Goal: Information Seeking & Learning: Learn about a topic

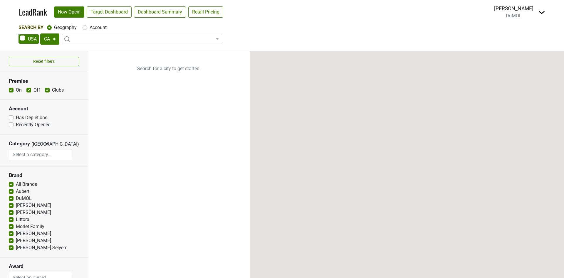
select select "CA"
select select
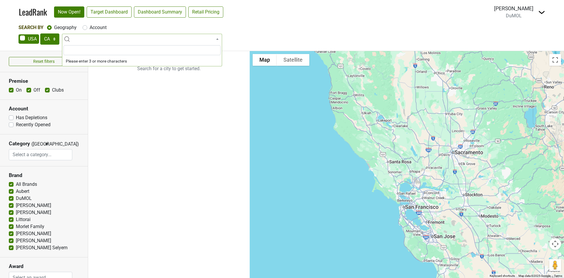
click at [72, 41] on span at bounding box center [142, 39] width 160 height 11
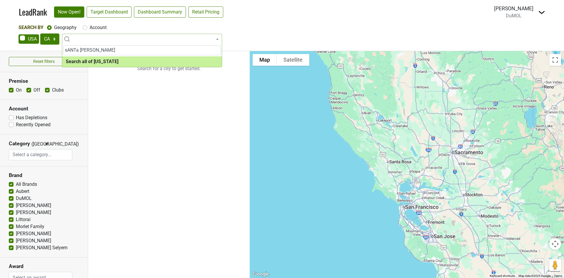
type input "sANTa barbra"
select select "ALL_CA"
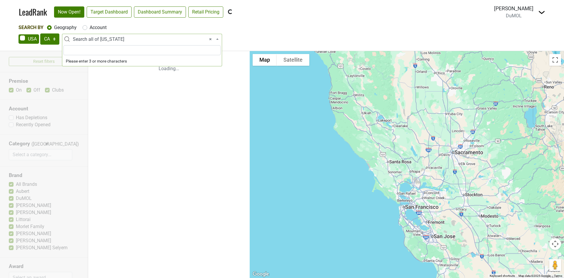
click at [124, 40] on span "× Search all of California" at bounding box center [144, 39] width 142 height 7
click at [80, 50] on input "search" at bounding box center [141, 50] width 157 height 10
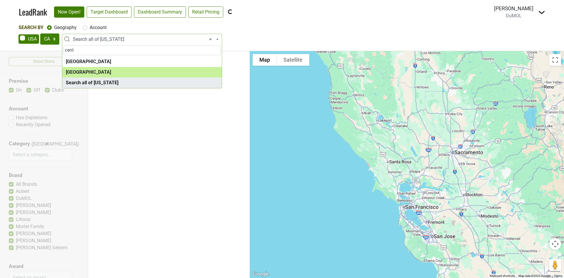
type input "cent"
select select "1139"
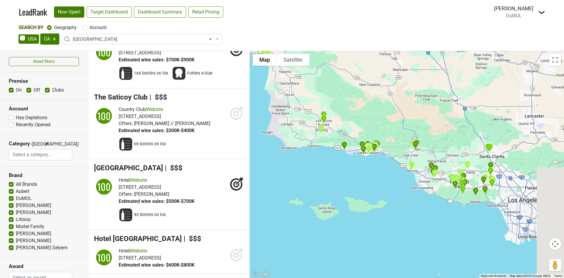
scroll to position [132, 0]
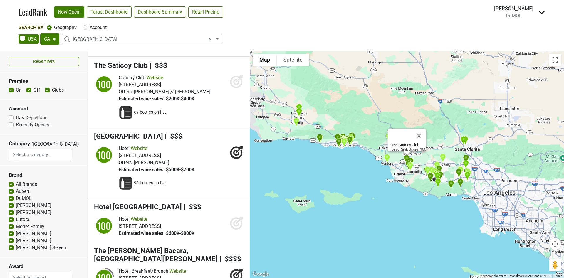
click at [233, 83] on icon at bounding box center [236, 82] width 6 height 6
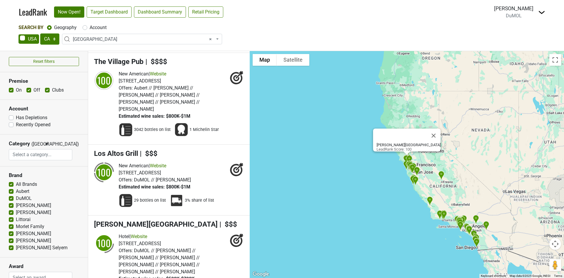
scroll to position [0, 0]
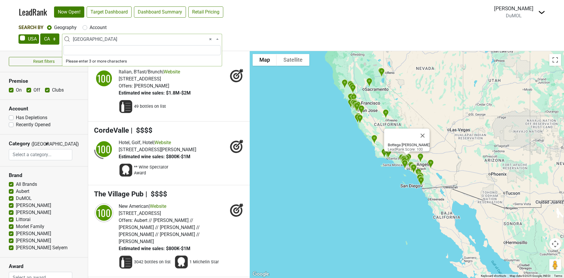
click at [117, 38] on span "× Central Coast CA" at bounding box center [144, 39] width 142 height 7
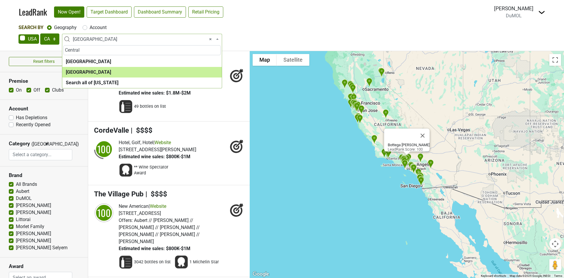
type input "Central"
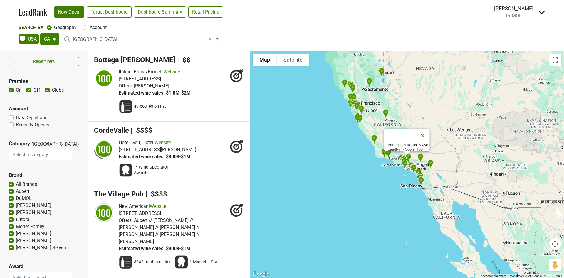
select select
click at [51, 36] on select "AK AL AR AZ CA CO CT DC DE FL GA HI IA ID IL IN KS KY LA MA MD ME MI MN MO MS M…" at bounding box center [49, 38] width 19 height 11
click at [40, 33] on select "AK AL AR AZ CA CO CT DC DE FL GA HI IA ID IL IN KS KY LA MA MD ME MI MN MO MS M…" at bounding box center [49, 38] width 19 height 11
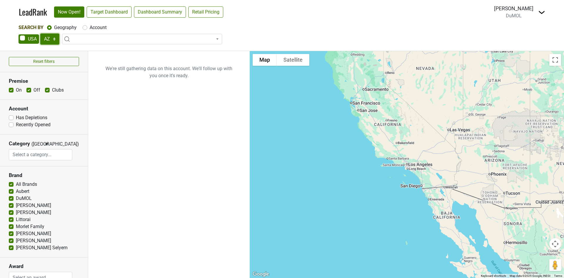
click at [46, 40] on select "AK AL AR AZ CA CO CT DC DE FL GA HI IA ID IL IN KS KY LA MA MD ME MI MN MO MS M…" at bounding box center [49, 38] width 19 height 11
select select "CA"
click at [40, 33] on select "AK AL AR AZ CA CO CT DC DE FL GA HI IA ID IL IN KS KY LA MA MD ME MI MN MO MS M…" at bounding box center [49, 38] width 19 height 11
click at [81, 49] on input "search" at bounding box center [141, 50] width 157 height 10
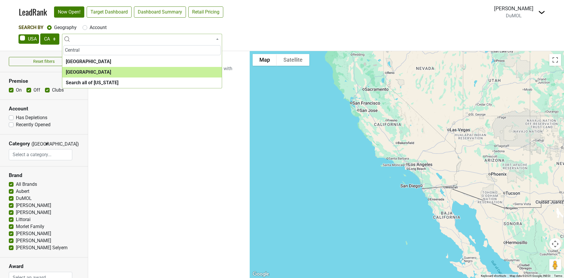
type input "Central"
select select "1139"
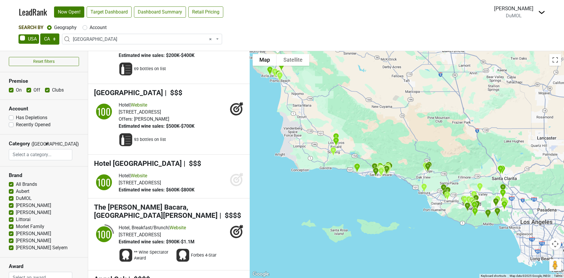
scroll to position [176, 0]
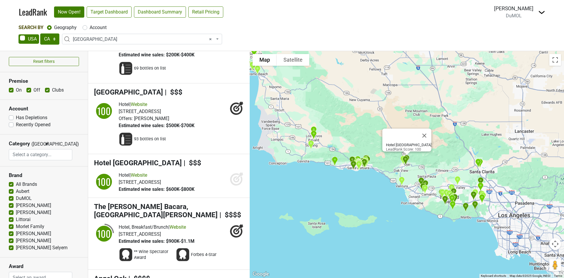
click at [233, 178] on icon at bounding box center [236, 179] width 6 height 6
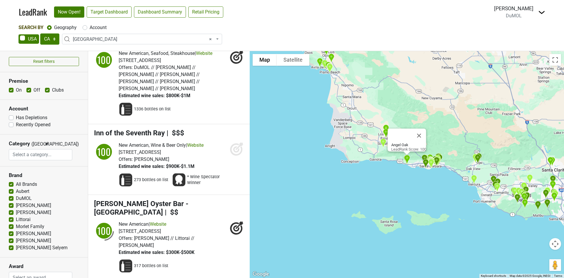
scroll to position [440, 0]
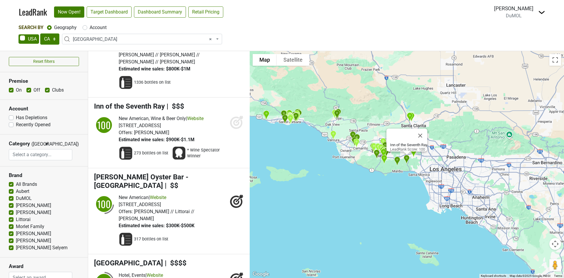
drag, startPoint x: 230, startPoint y: 122, endPoint x: 328, endPoint y: 39, distance: 127.9
click at [231, 122] on icon at bounding box center [237, 122] width 14 height 14
click at [233, 120] on icon at bounding box center [236, 123] width 6 height 6
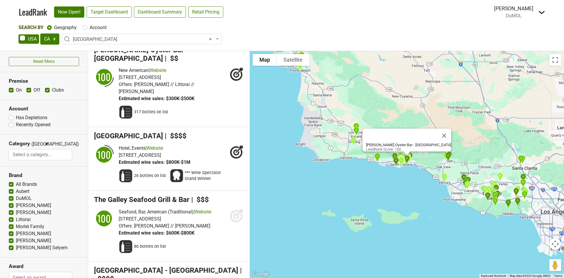
scroll to position [617, 0]
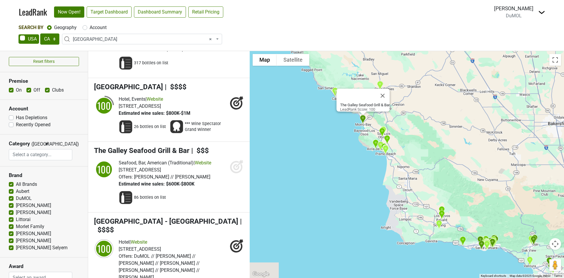
click at [230, 159] on icon at bounding box center [237, 166] width 14 height 14
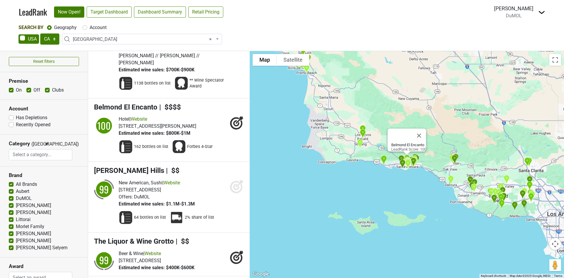
scroll to position [881, 0]
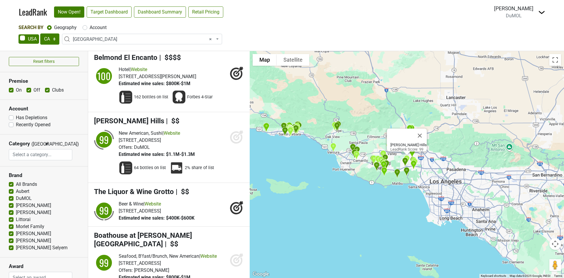
click at [230, 130] on icon at bounding box center [237, 137] width 14 height 14
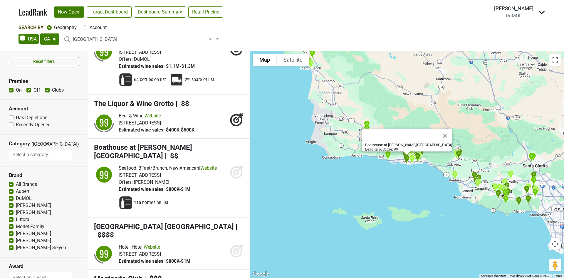
click at [233, 169] on icon at bounding box center [236, 172] width 6 height 6
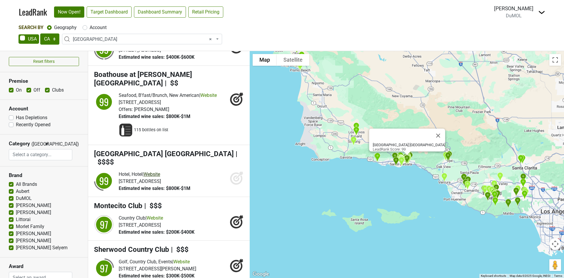
scroll to position [1057, 0]
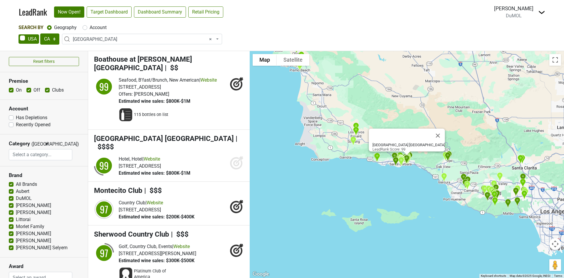
click at [230, 156] on icon at bounding box center [237, 163] width 14 height 14
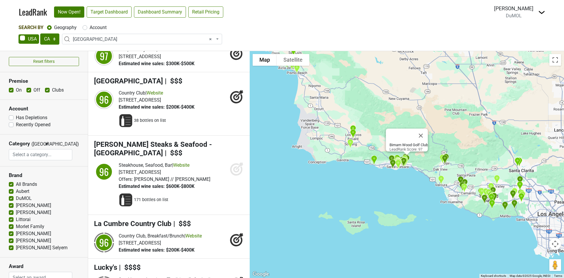
scroll to position [1321, 0]
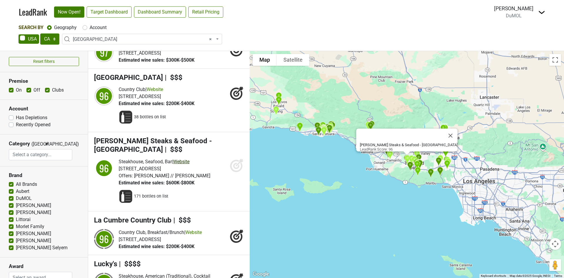
click at [185, 159] on link "Website" at bounding box center [181, 162] width 16 height 6
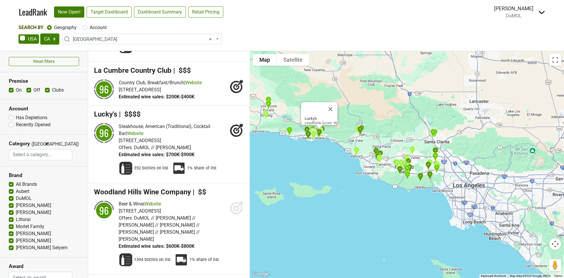
scroll to position [1453, 0]
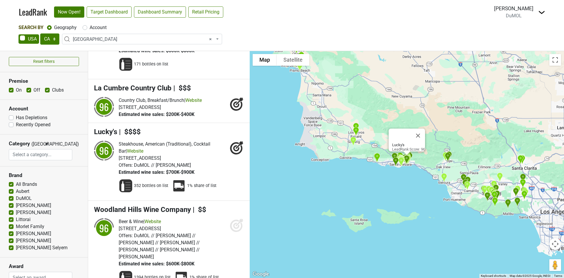
click at [26, 90] on div "On Off Clubs" at bounding box center [44, 90] width 70 height 7
click at [33, 90] on label "Off" at bounding box center [36, 90] width 7 height 7
click at [28, 90] on input "Off" at bounding box center [28, 90] width 5 height 6
checkbox input "false"
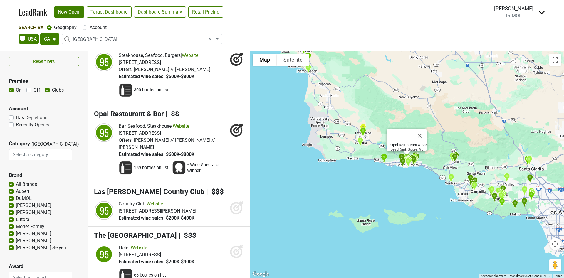
scroll to position [1674, 0]
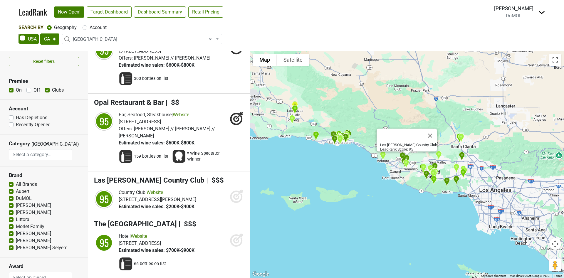
click at [233, 194] on icon at bounding box center [236, 197] width 6 height 6
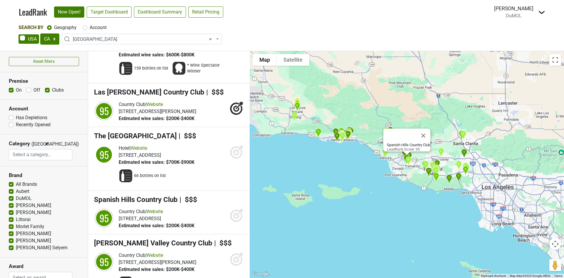
click at [235, 209] on icon at bounding box center [239, 213] width 8 height 8
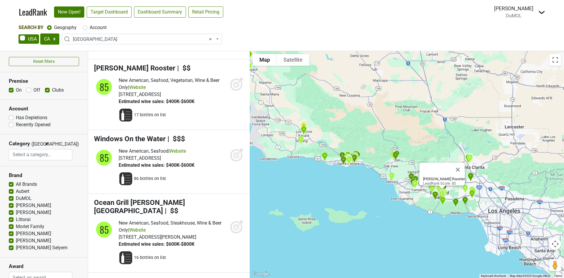
scroll to position [5990, 0]
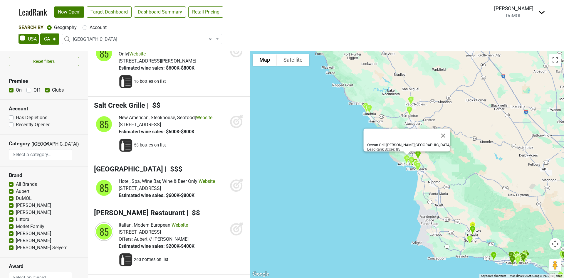
click at [16, 90] on label "On" at bounding box center [19, 90] width 6 height 7
click at [12, 90] on input "On" at bounding box center [11, 90] width 5 height 6
checkbox input "false"
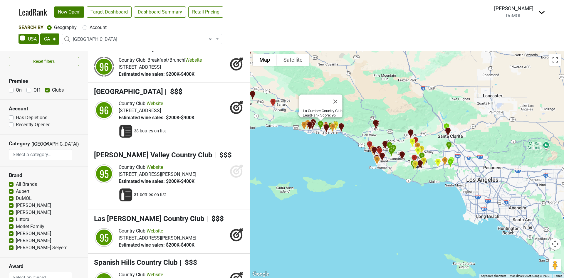
scroll to position [264, 0]
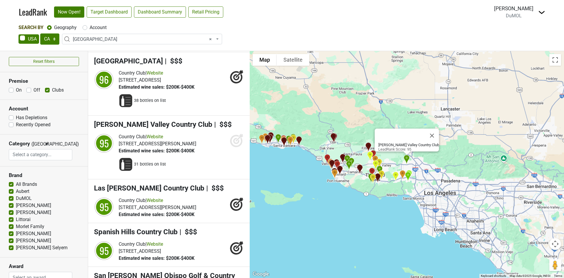
click at [233, 144] on icon at bounding box center [236, 141] width 6 height 6
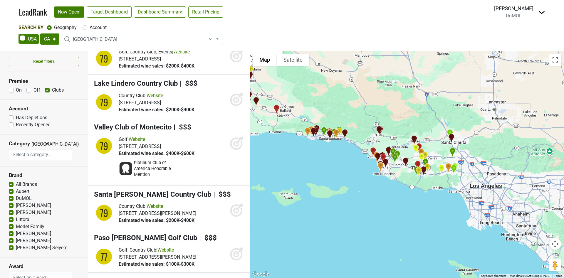
scroll to position [925, 0]
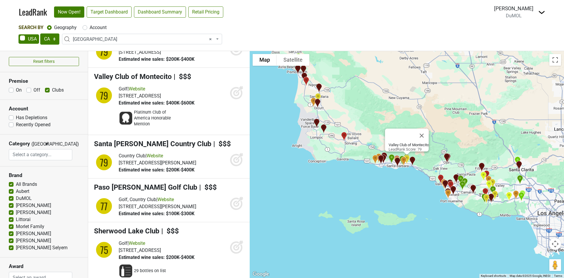
click at [230, 91] on icon at bounding box center [237, 92] width 14 height 14
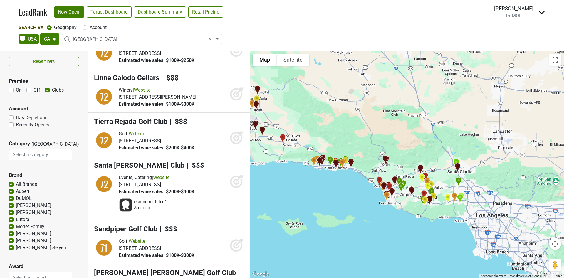
scroll to position [1497, 0]
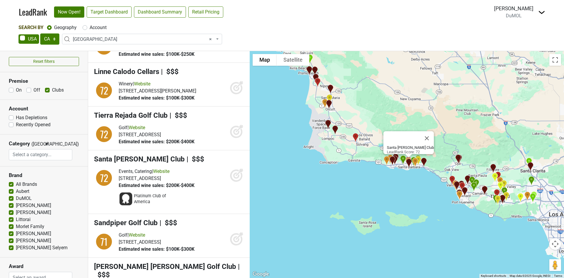
click at [230, 177] on icon at bounding box center [237, 175] width 14 height 14
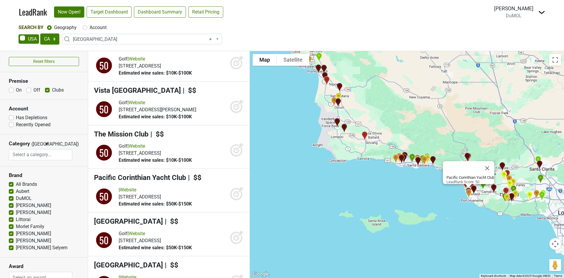
scroll to position [3447, 0]
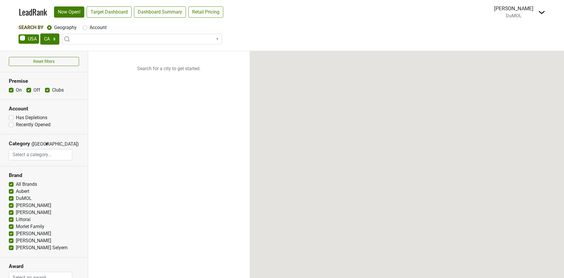
select select "CA"
select select
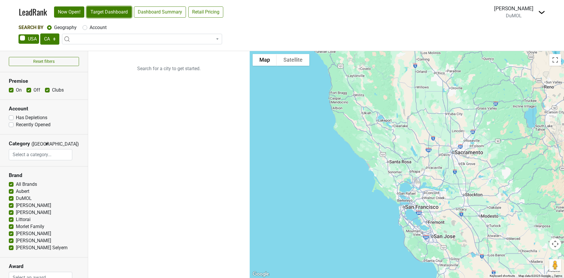
click at [103, 12] on link "Target Dashboard" at bounding box center [109, 11] width 45 height 11
click at [86, 41] on span at bounding box center [142, 39] width 160 height 11
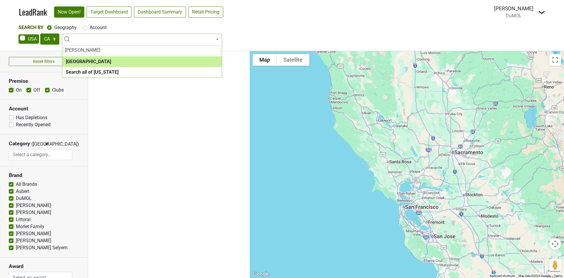
type input "Clark"
click at [90, 26] on label "Account" at bounding box center [98, 27] width 17 height 7
click at [83, 26] on input "Account" at bounding box center [85, 27] width 5 height 6
radio input "true"
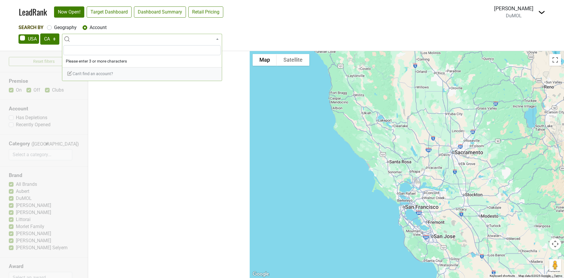
click at [75, 49] on input "search" at bounding box center [141, 50] width 157 height 10
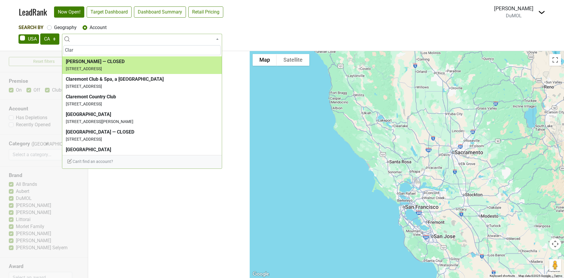
type input "Clar"
drag, startPoint x: 89, startPoint y: 51, endPoint x: 34, endPoint y: 48, distance: 55.0
click at [31, 48] on body "LeadRank Now Open! Target Dashboard Dashboard Summary Retail Pricing Loading...…" at bounding box center [282, 139] width 564 height 278
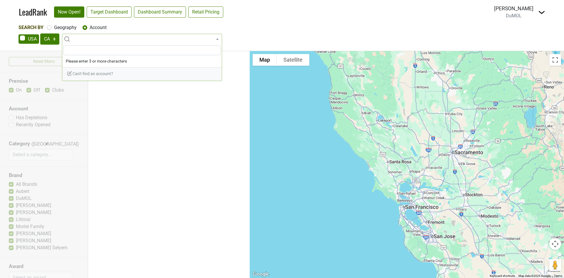
click at [72, 50] on input "search" at bounding box center [141, 50] width 157 height 10
paste input "Olivella,"
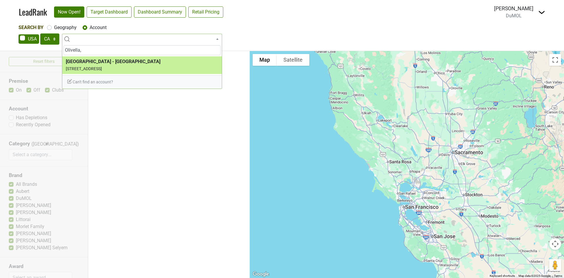
type input "Olivella,"
drag, startPoint x: 92, startPoint y: 48, endPoint x: 26, endPoint y: 41, distance: 66.2
click at [26, 41] on body "LeadRank Now Open! Target Dashboard Dashboard Summary Retail Pricing Loading...…" at bounding box center [282, 139] width 564 height 278
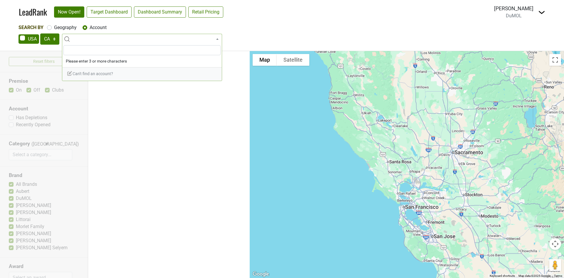
click at [78, 50] on input "search" at bounding box center [141, 50] width 157 height 10
paste input "Barbareño,"
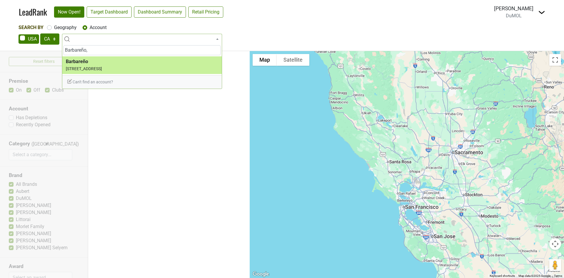
type input "Barbareño,"
select select "36619"
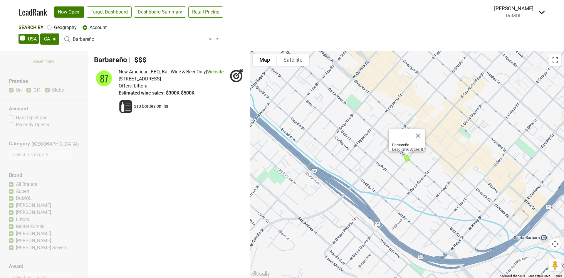
click at [124, 40] on span "× Barbareño" at bounding box center [144, 39] width 142 height 7
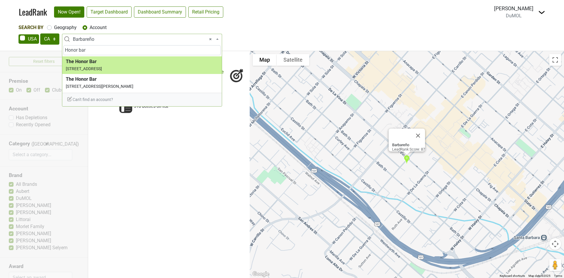
type input "Honor bar"
select select "337652"
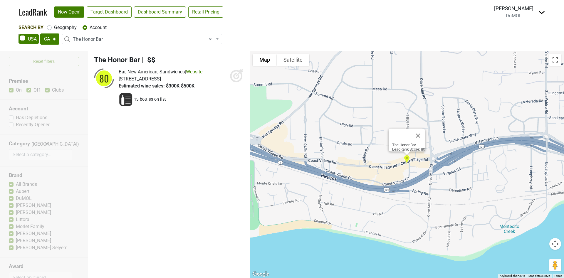
click at [235, 78] on icon at bounding box center [236, 76] width 6 height 6
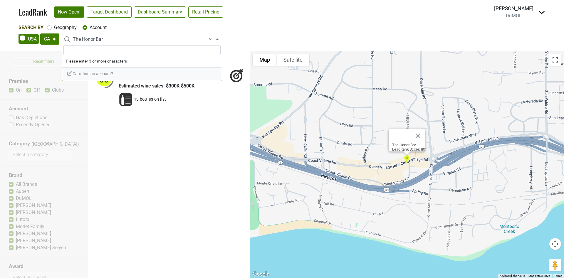
click at [116, 35] on span "× The Honor Bar" at bounding box center [142, 39] width 160 height 11
click at [88, 52] on input "search" at bounding box center [141, 50] width 157 height 10
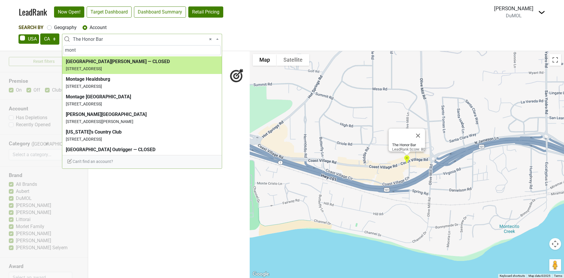
type input "mont"
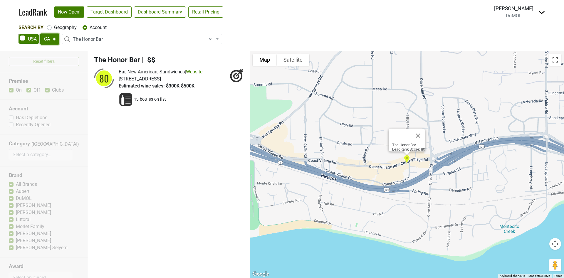
drag, startPoint x: 47, startPoint y: 38, endPoint x: 43, endPoint y: 40, distance: 3.8
click at [47, 38] on select "AK AL AR AZ CA CO CT DC DE FL GA HI IA ID IL IN KS KY LA MA MD ME MI MN MO MS M…" at bounding box center [49, 38] width 19 height 11
click at [47, 39] on select "AK AL AR AZ CA CO CT DC DE FL GA HI IA ID IL IN KS KY LA MA MD ME MI MN MO MS M…" at bounding box center [49, 38] width 19 height 11
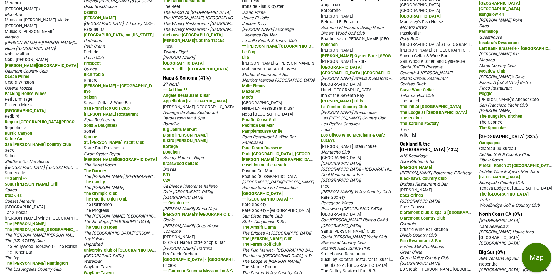
scroll to position [529, 0]
drag, startPoint x: 376, startPoint y: 10, endPoint x: 321, endPoint y: 9, distance: 54.6
copy link "Central Coast CA (18%)"
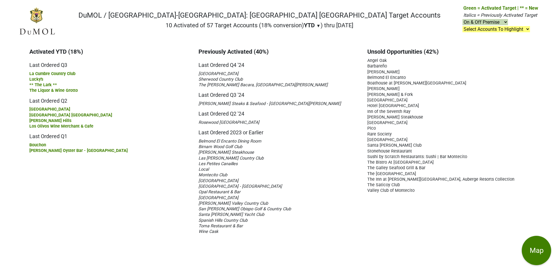
drag, startPoint x: 422, startPoint y: 193, endPoint x: 368, endPoint y: 61, distance: 142.3
click at [368, 61] on div "Unsold Opportunities (42%) Angel Oak Barbareño [PERSON_NAME]" at bounding box center [447, 141] width 169 height 186
copy div "Lorem Ips Dolorsita Cons'a Elitsed Do Eiusmod Temporinc ut Labore'e Dolor Magna…"
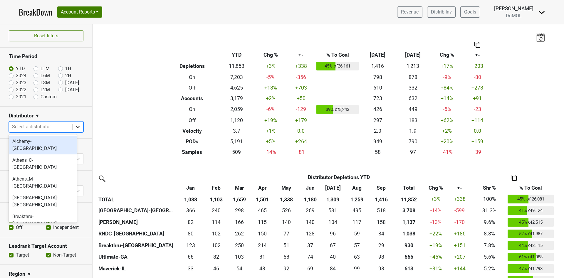
click at [75, 125] on icon at bounding box center [78, 127] width 6 height 6
click at [98, 13] on button "Account Reports" at bounding box center [79, 11] width 45 height 11
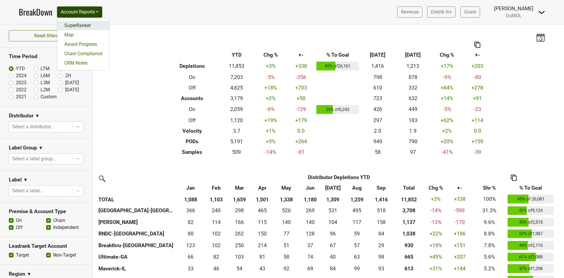
click at [85, 27] on link "SuperRanker" at bounding box center [83, 25] width 52 height 9
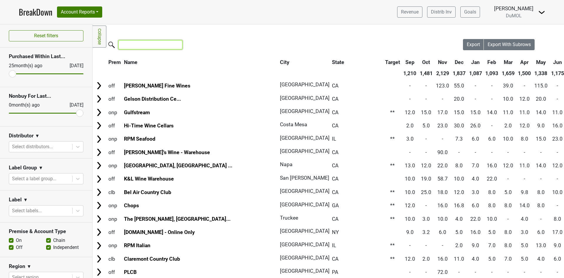
click at [139, 46] on input "search" at bounding box center [150, 44] width 64 height 9
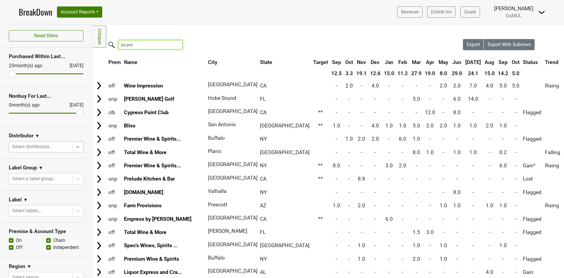
type input "on pre"
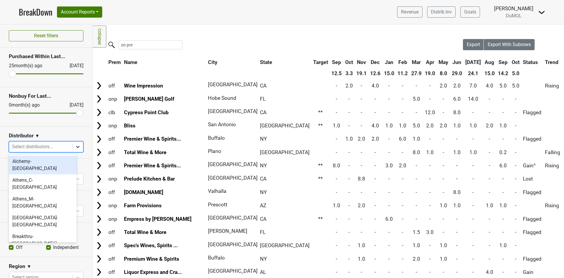
click at [75, 145] on icon at bounding box center [78, 147] width 6 height 6
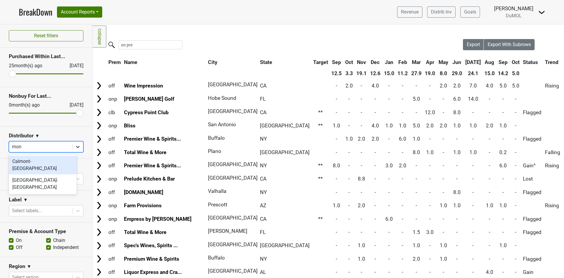
type input "mont"
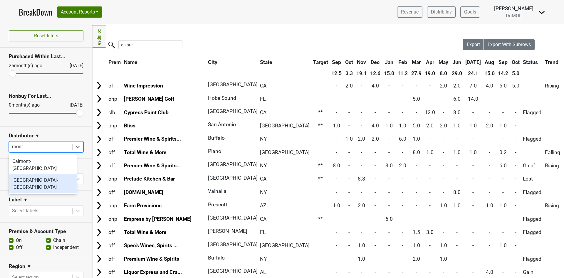
click at [43, 175] on div "[GEOGRAPHIC_DATA]-[GEOGRAPHIC_DATA]" at bounding box center [43, 183] width 68 height 19
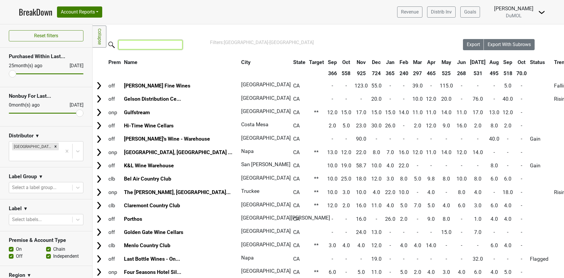
click at [128, 44] on input "search" at bounding box center [150, 44] width 64 height 9
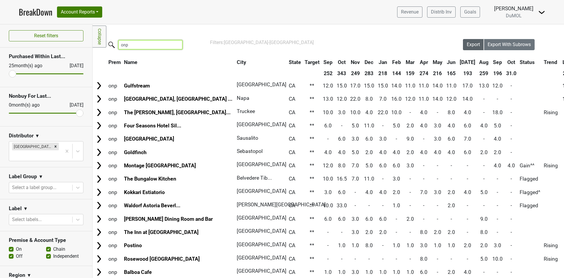
type input "onp"
click at [467, 45] on span "Export" at bounding box center [473, 45] width 13 height 6
click at [467, 44] on span "Export" at bounding box center [473, 45] width 13 height 6
click at [35, 13] on link "BreakDown" at bounding box center [35, 12] width 33 height 12
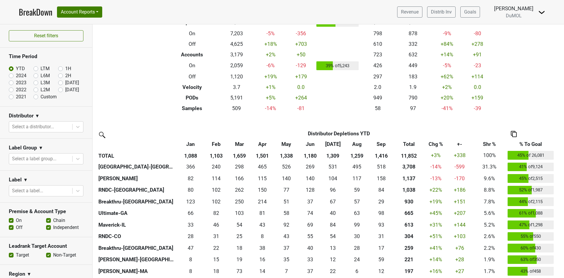
scroll to position [44, 0]
click at [435, 141] on th "Chg %" at bounding box center [436, 144] width 22 height 11
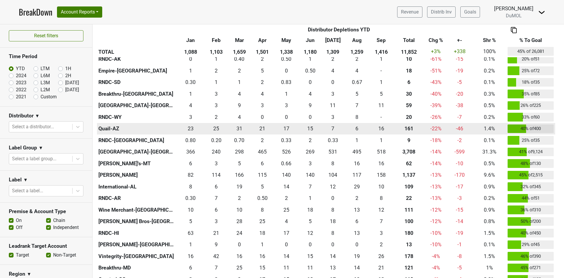
scroll to position [220, 0]
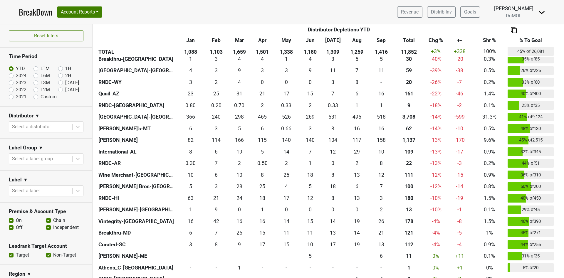
click at [435, 38] on th "Chg %" at bounding box center [436, 40] width 22 height 11
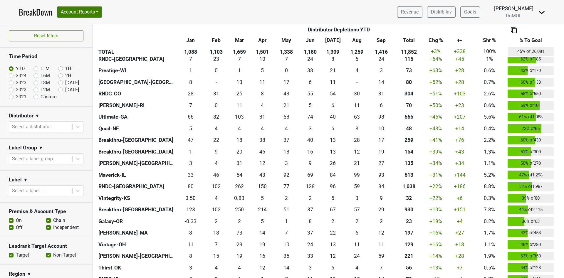
click at [407, 38] on th "Total" at bounding box center [409, 40] width 32 height 11
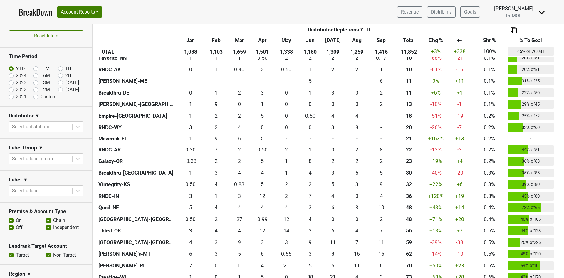
click at [407, 38] on th "Total" at bounding box center [409, 40] width 32 height 11
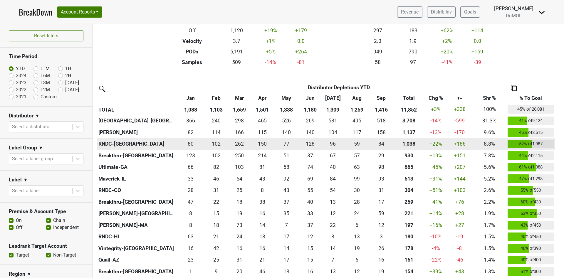
scroll to position [88, 0]
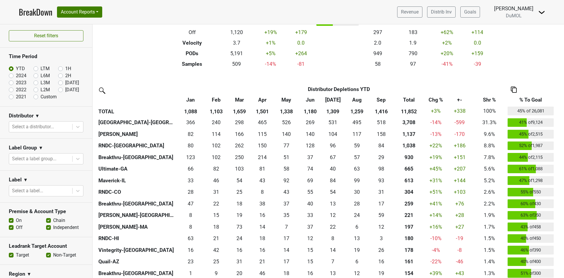
click at [514, 89] on img at bounding box center [514, 90] width 6 height 6
click at [514, 65] on div "Copy as Image" at bounding box center [514, 62] width 30 height 9
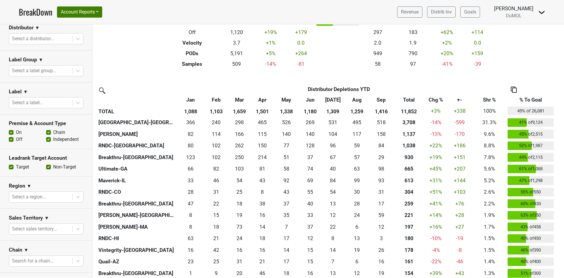
click at [16, 137] on label "Off" at bounding box center [19, 139] width 7 height 7
click at [11, 137] on input "Off" at bounding box center [11, 139] width 5 height 6
checkbox input "false"
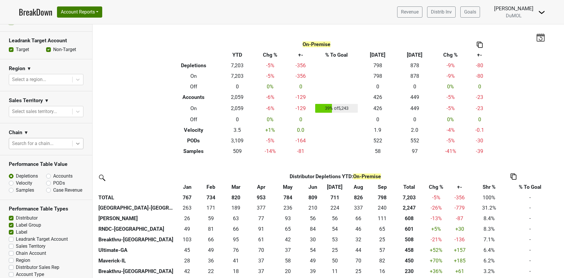
scroll to position [220, 0]
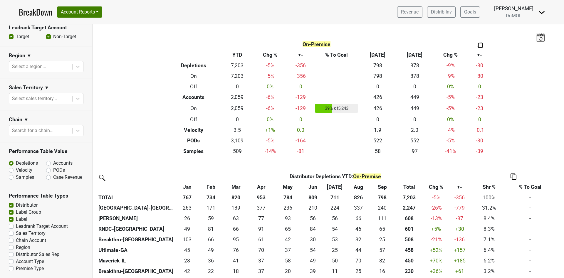
click at [53, 160] on label "Accounts" at bounding box center [62, 163] width 19 height 7
click at [46, 160] on input "Accounts" at bounding box center [64, 163] width 36 height 6
radio input "true"
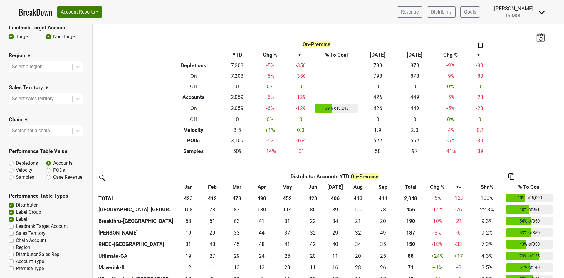
click at [412, 186] on th "Total" at bounding box center [410, 187] width 31 height 11
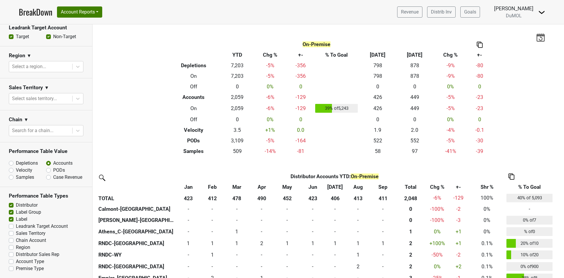
click at [412, 186] on th "Total" at bounding box center [410, 187] width 31 height 11
click at [411, 186] on th "Total" at bounding box center [410, 187] width 31 height 11
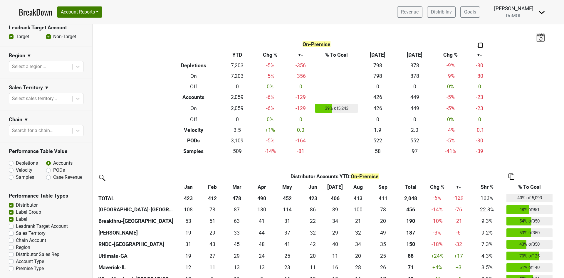
click at [512, 178] on img at bounding box center [511, 177] width 6 height 6
click at [514, 152] on div "Copy as Image" at bounding box center [511, 149] width 30 height 9
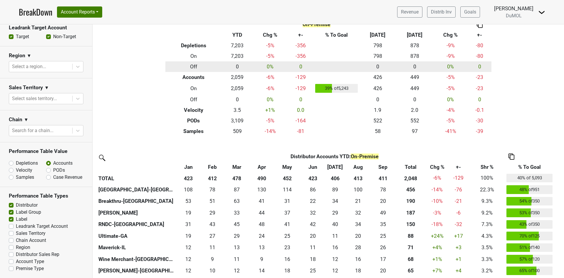
scroll to position [0, 0]
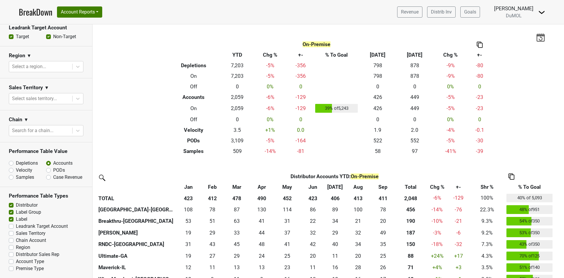
click at [16, 160] on label "Depletions" at bounding box center [27, 163] width 22 height 7
click at [11, 160] on input "Depletions" at bounding box center [27, 163] width 36 height 6
radio input "true"
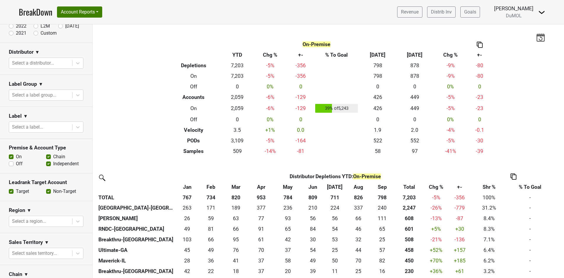
scroll to position [63, 0]
click at [16, 164] on label "Off" at bounding box center [19, 164] width 7 height 7
click at [12, 164] on input "Off" at bounding box center [11, 164] width 5 height 6
checkbox input "true"
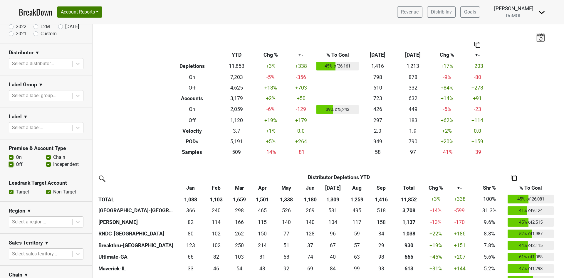
scroll to position [0, 0]
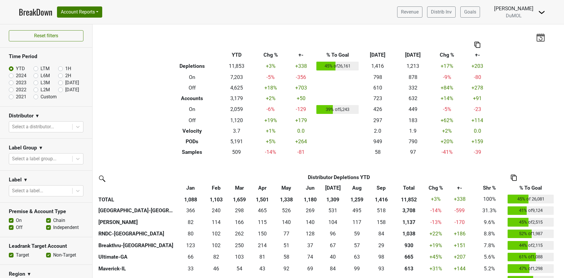
click at [16, 76] on label "2024" at bounding box center [21, 75] width 11 height 7
click at [10, 76] on input "2024" at bounding box center [20, 75] width 23 height 6
radio input "true"
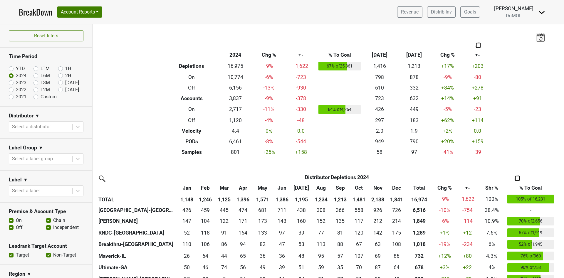
click at [16, 84] on label "2023" at bounding box center [21, 82] width 11 height 7
click at [10, 84] on input "2023" at bounding box center [20, 82] width 23 height 6
radio input "true"
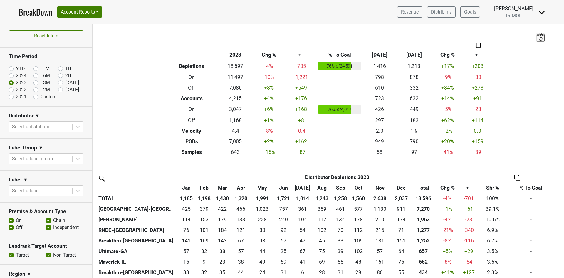
click at [16, 89] on label "2022" at bounding box center [21, 89] width 11 height 7
click at [11, 89] on input "2022" at bounding box center [20, 89] width 23 height 6
radio input "true"
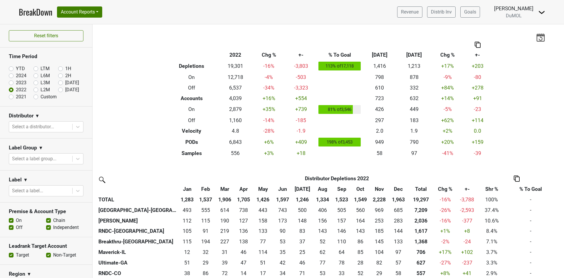
click at [16, 96] on label "2021" at bounding box center [21, 96] width 11 height 7
click at [12, 96] on input "2021" at bounding box center [20, 96] width 23 height 6
radio input "true"
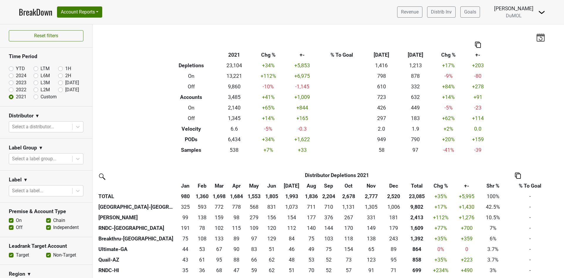
click at [16, 66] on label "YTD" at bounding box center [20, 68] width 9 height 7
click at [10, 66] on input "YTD" at bounding box center [20, 68] width 23 height 6
radio input "true"
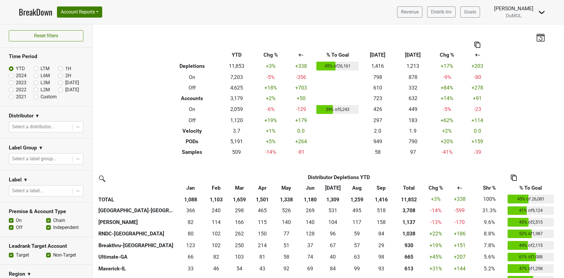
click at [476, 45] on img at bounding box center [477, 45] width 6 height 6
click at [474, 29] on div "Copy as Image" at bounding box center [474, 25] width 29 height 9
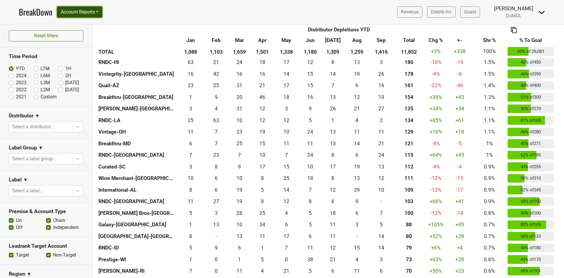
click at [100, 14] on button "Account Reports" at bounding box center [79, 11] width 45 height 11
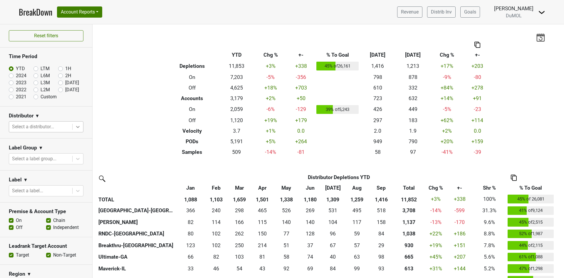
click at [76, 126] on icon at bounding box center [78, 127] width 4 height 2
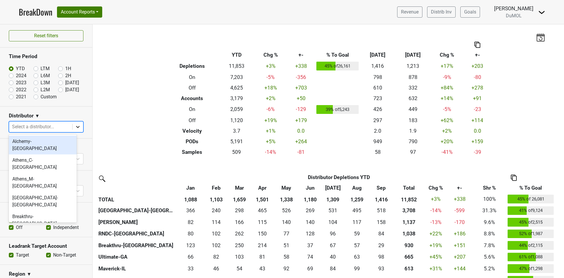
click at [76, 126] on icon at bounding box center [78, 127] width 4 height 2
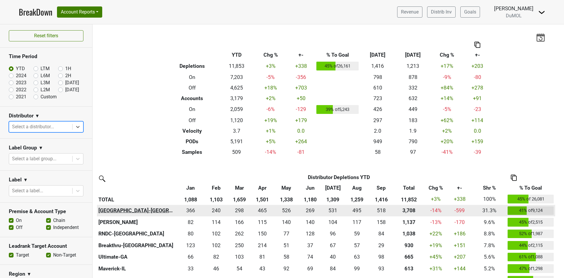
click at [111, 210] on th "Monterey-CA" at bounding box center [136, 211] width 79 height 12
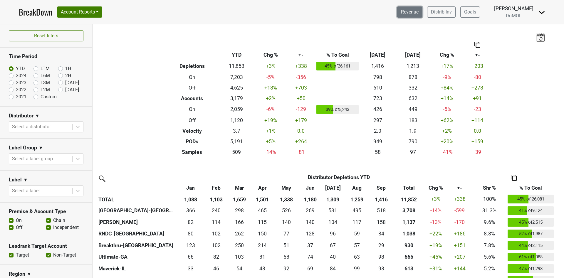
click at [416, 13] on link "Revenue" at bounding box center [409, 11] width 25 height 11
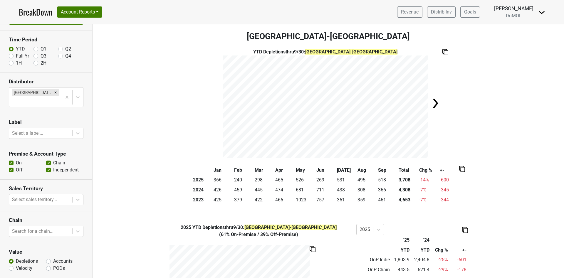
scroll to position [31, 0]
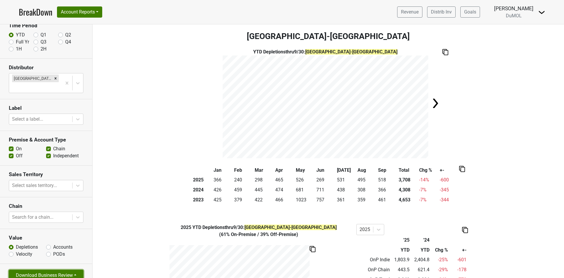
click at [39, 270] on button "Download Business Review" at bounding box center [46, 275] width 75 height 11
click at [45, 248] on link "Tables Only PDF" at bounding box center [41, 252] width 64 height 9
click at [53, 79] on icon "Remove Monterey-CA" at bounding box center [55, 78] width 4 height 4
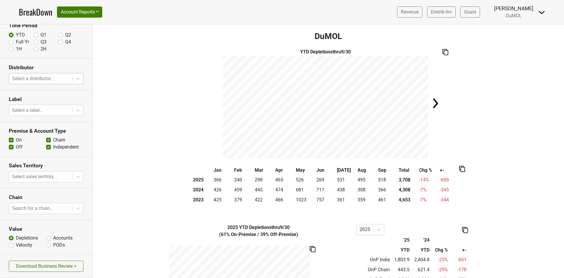
click at [16, 41] on label "Full Yr" at bounding box center [22, 41] width 13 height 7
click at [10, 41] on input "Full Yr" at bounding box center [11, 41] width 5 height 6
radio input "true"
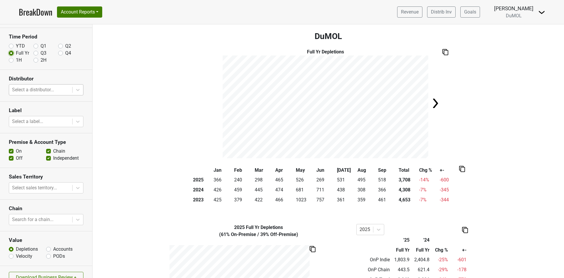
scroll to position [0, 0]
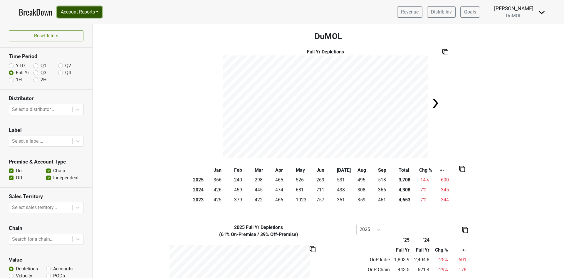
click at [97, 11] on button "Account Reports" at bounding box center [79, 11] width 45 height 11
drag, startPoint x: 141, startPoint y: 96, endPoint x: 126, endPoint y: 98, distance: 14.9
click at [139, 96] on div "Full Yr Depletions" at bounding box center [327, 103] width 471 height 110
click at [35, 13] on link "BreakDown" at bounding box center [35, 12] width 33 height 12
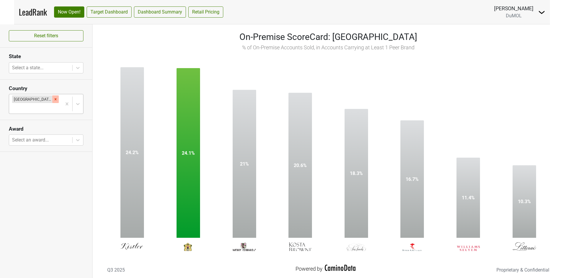
click at [53, 100] on icon "Remove United States" at bounding box center [55, 99] width 4 height 4
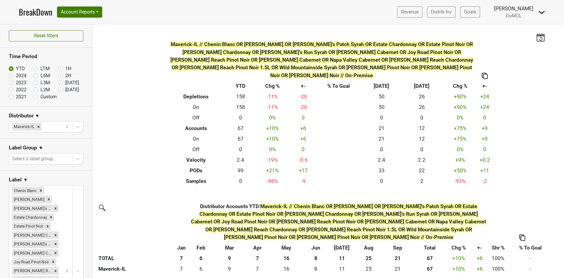
scroll to position [922, 0]
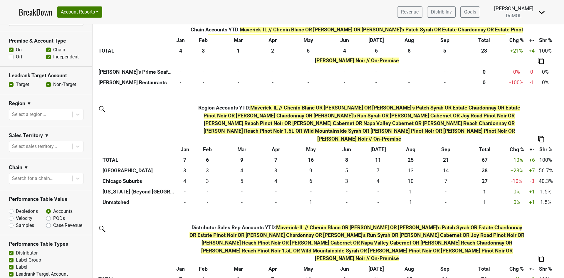
click at [26, 14] on link "BreakDown" at bounding box center [35, 12] width 33 height 12
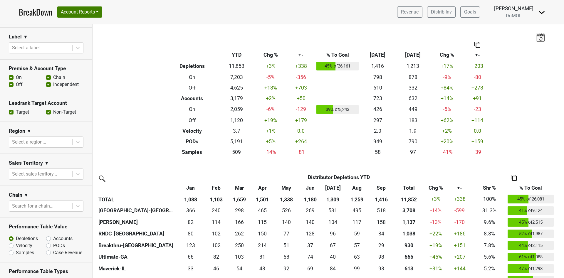
scroll to position [220, 0]
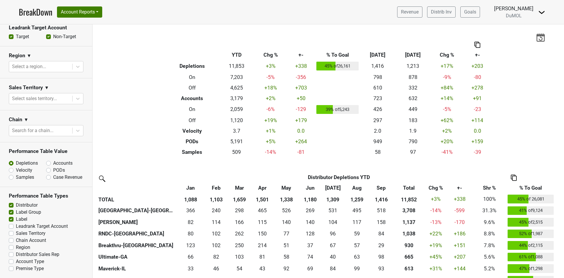
click at [53, 174] on label "Case Revenue" at bounding box center [67, 177] width 29 height 7
click at [46, 174] on input "Case Revenue" at bounding box center [64, 177] width 36 height 6
radio input "true"
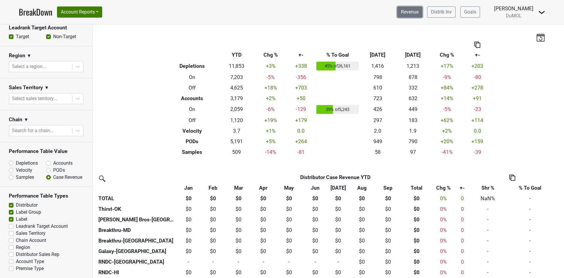
click at [419, 15] on link "Revenue" at bounding box center [409, 11] width 25 height 11
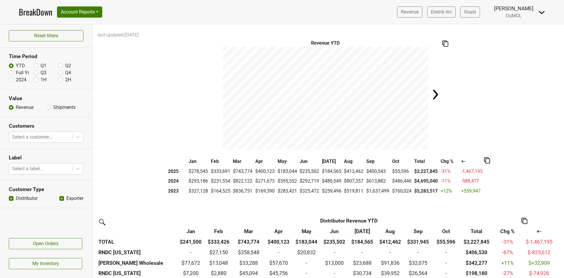
click at [16, 80] on label "2024" at bounding box center [21, 79] width 11 height 7
click at [9, 80] on input "2024" at bounding box center [11, 79] width 5 height 6
radio input "true"
click at [9, 80] on div "Reset filters Time Period YTD Q1 Q2 Full Yr Q3 Q4 2024 1H 2H Value Revenue Ship…" at bounding box center [46, 151] width 92 height 254
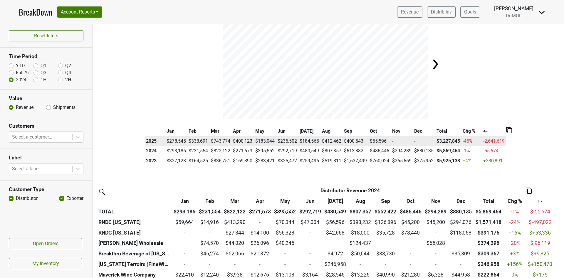
scroll to position [44, 0]
